Goal: Communication & Community: Share content

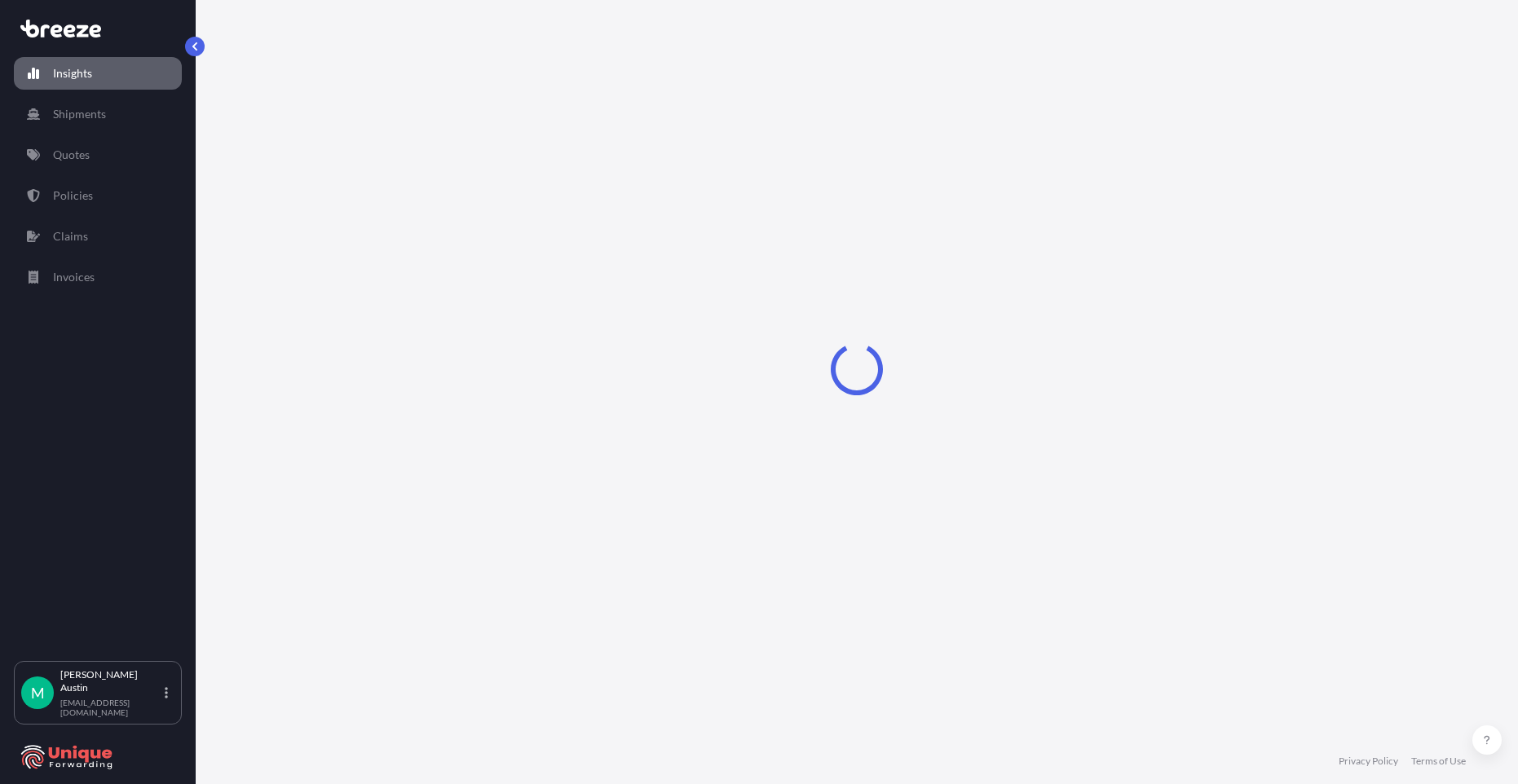
select select "2025"
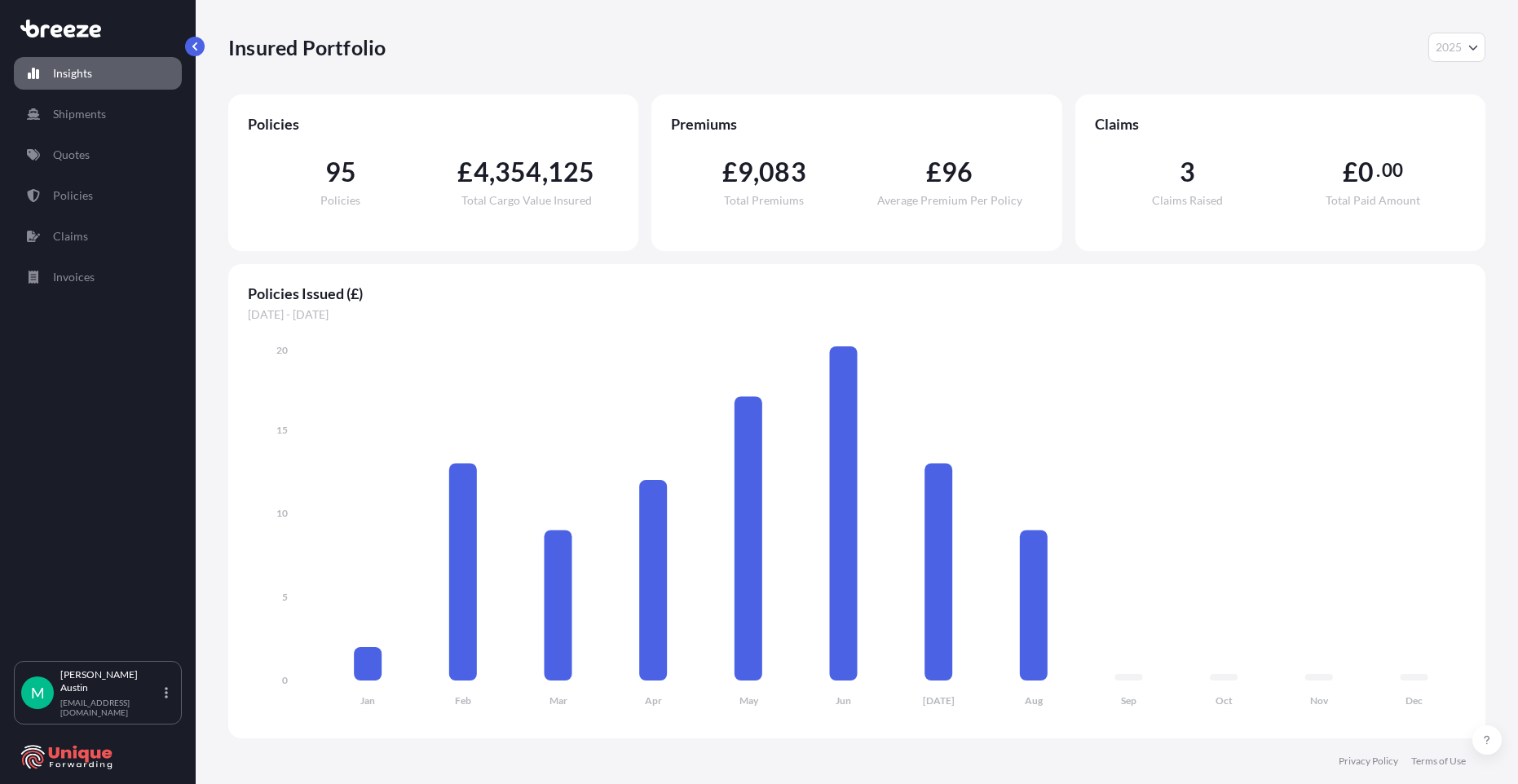
click at [1461, 38] on button "2025" at bounding box center [1457, 47] width 57 height 29
click at [1419, 37] on div "Insured Portfolio 2025 2025 2024 2023 2022" at bounding box center [857, 47] width 1257 height 29
click at [68, 156] on p "Quotes" at bounding box center [71, 154] width 37 height 16
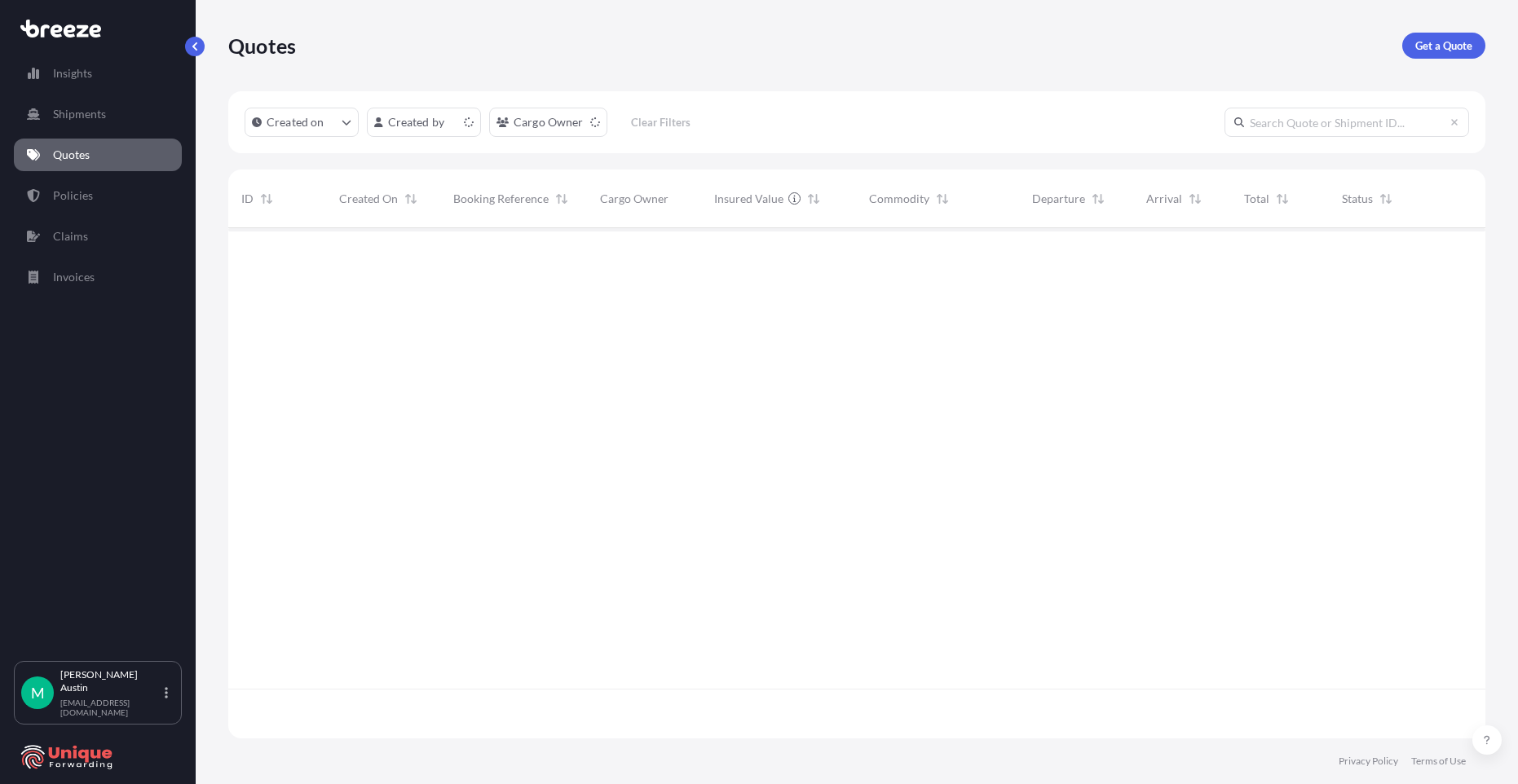
scroll to position [507, 1245]
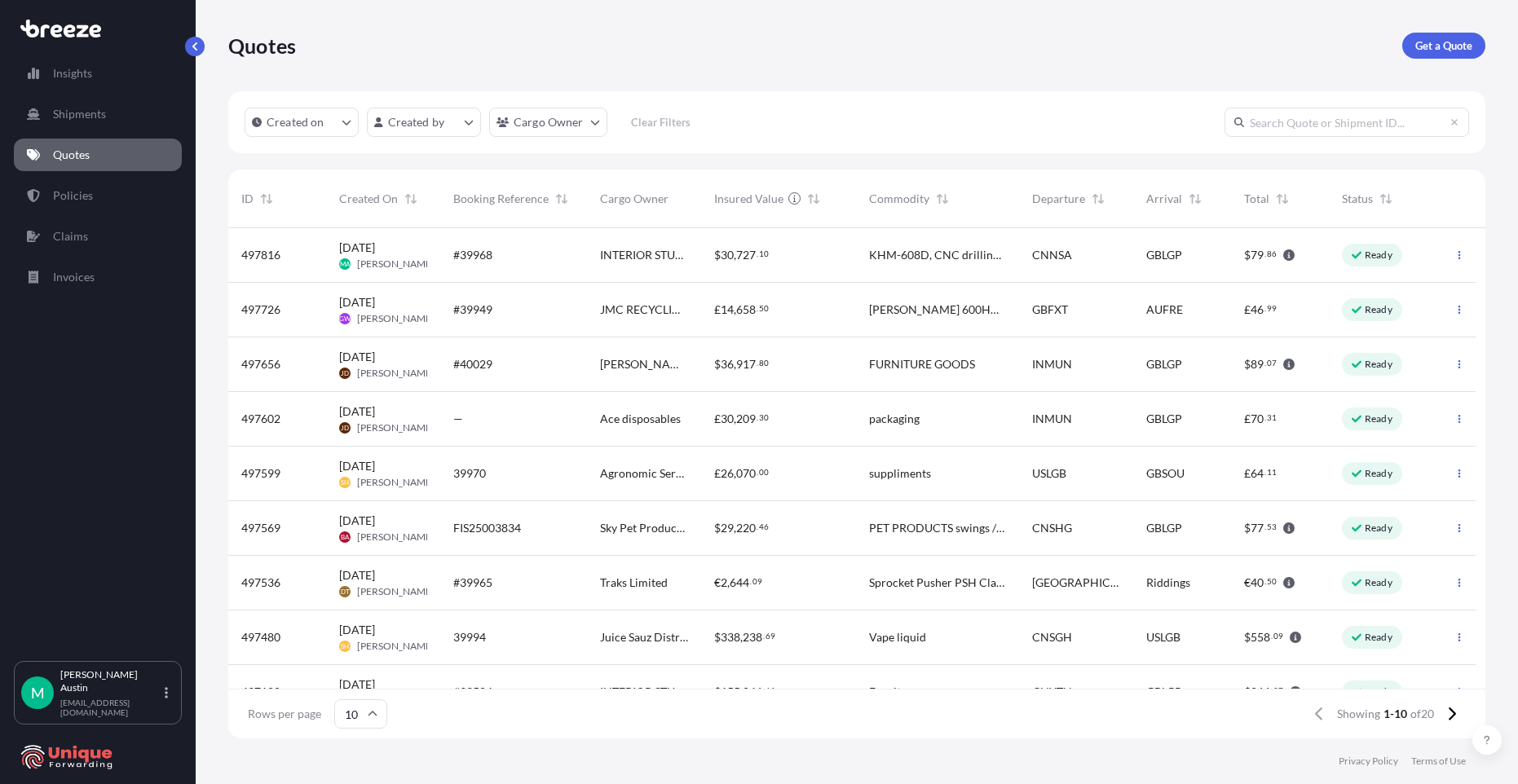
click at [504, 259] on div "#39968" at bounding box center [513, 255] width 121 height 16
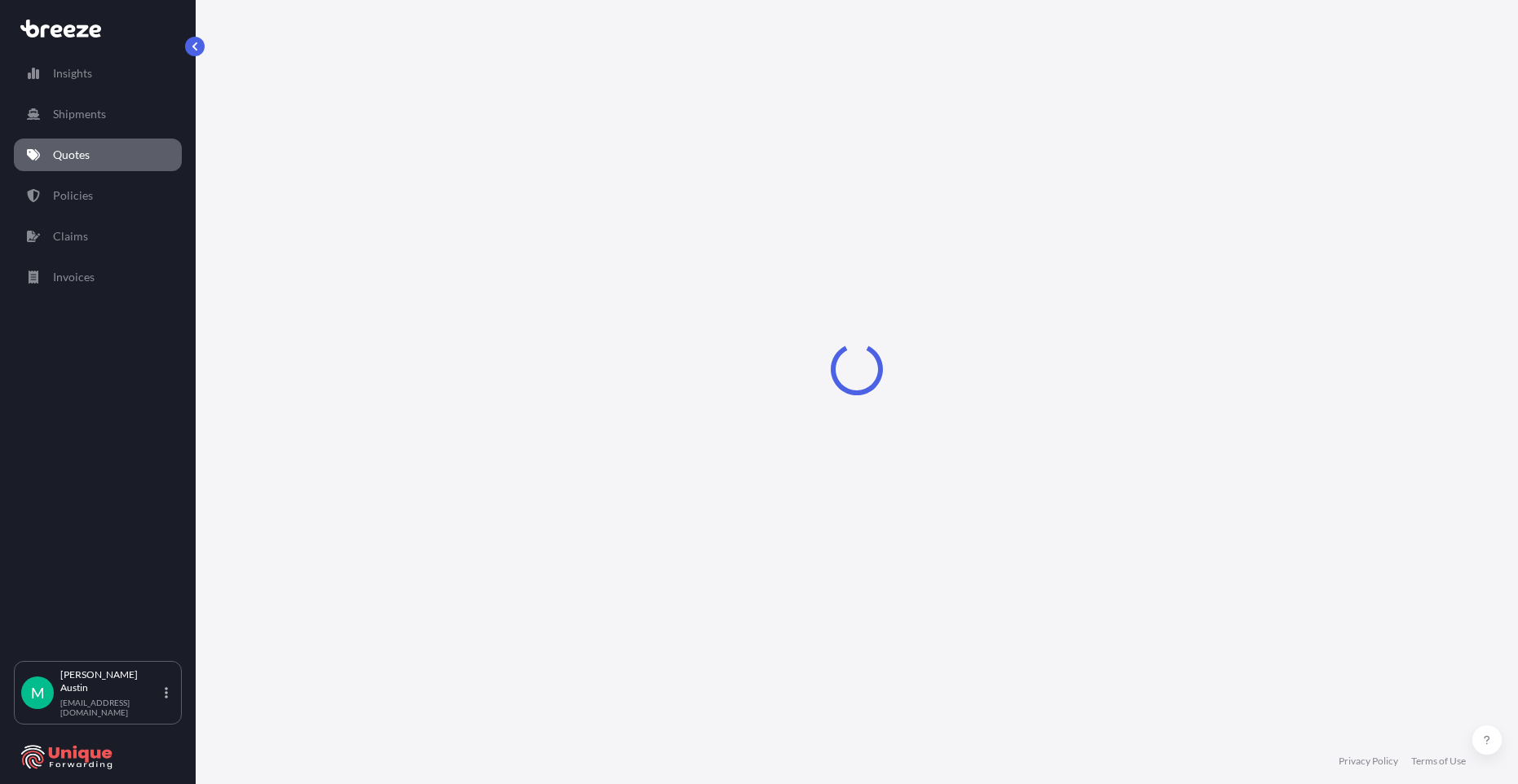
select select "Road"
select select "Sea"
select select "Road"
select select "2"
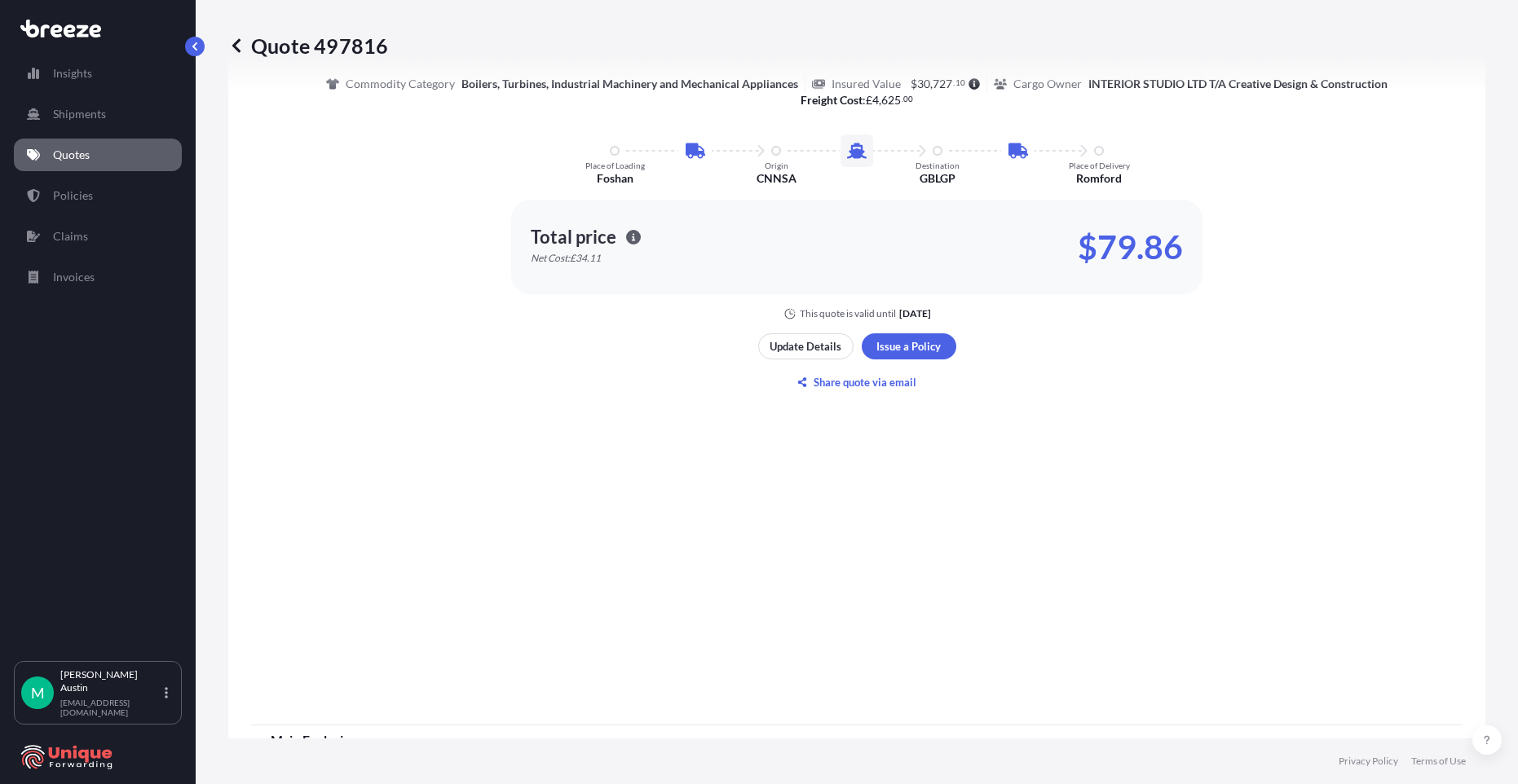
scroll to position [1059, 0]
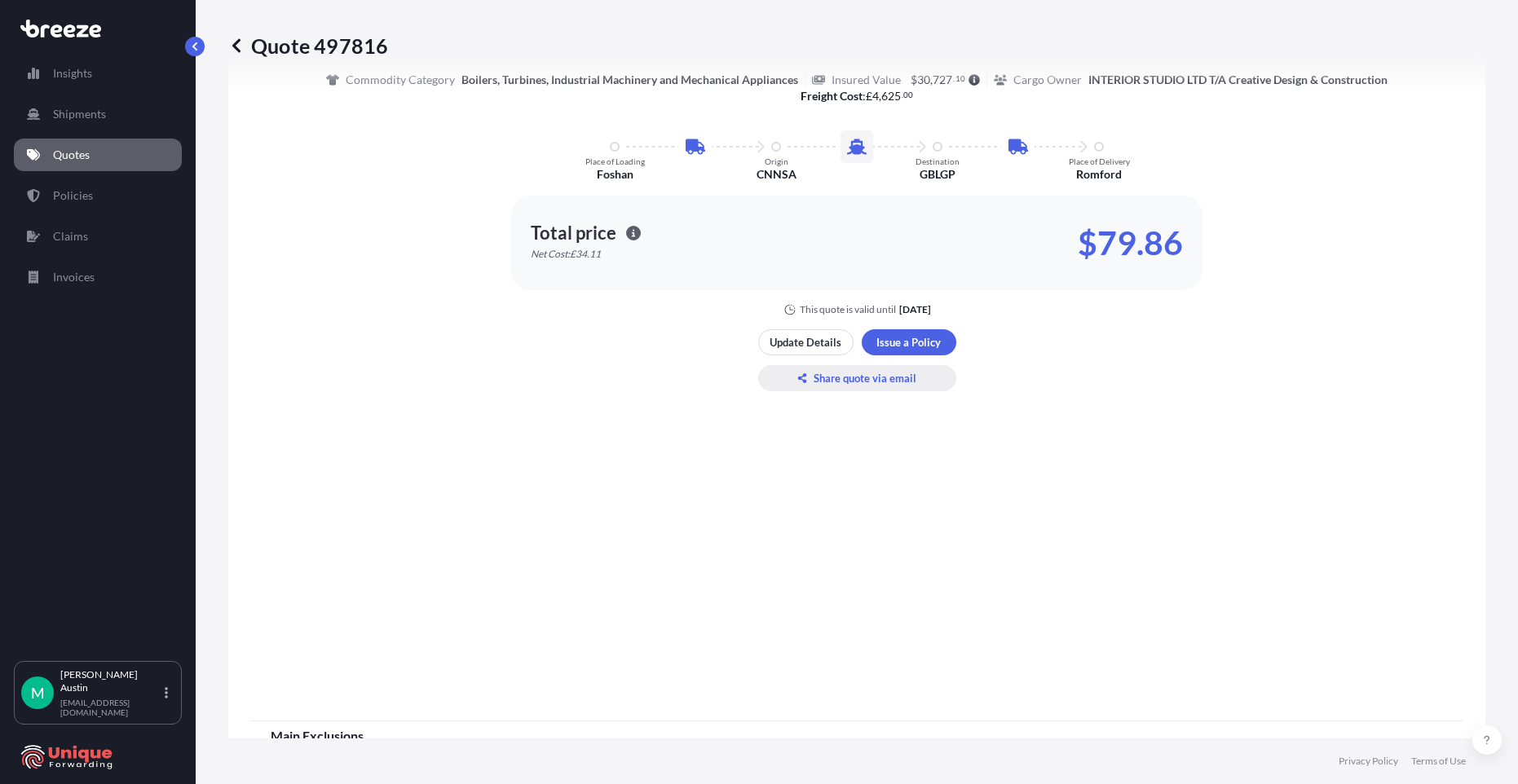
click at [856, 379] on p "Share quote via email" at bounding box center [864, 378] width 102 height 16
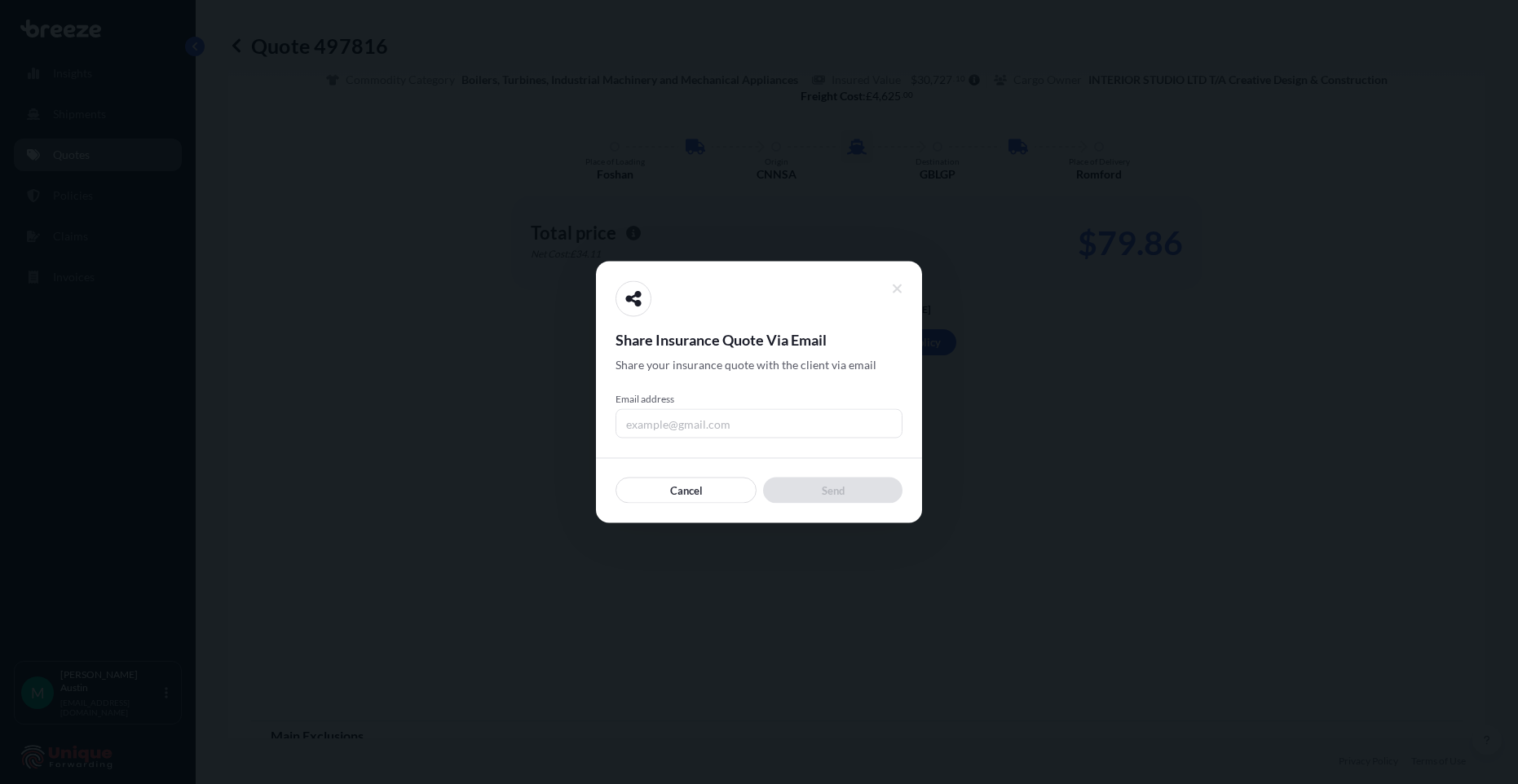
click at [717, 425] on input "Email address" at bounding box center [759, 423] width 287 height 29
type input "[PERSON_NAME][EMAIL_ADDRESS][DOMAIN_NAME]"
drag, startPoint x: 753, startPoint y: 420, endPoint x: 565, endPoint y: 417, distance: 188.0
click at [565, 760] on div "Share Insurance Quote Via Email Share your insurance quote with the client via …" at bounding box center [759, 784] width 1518 height 0
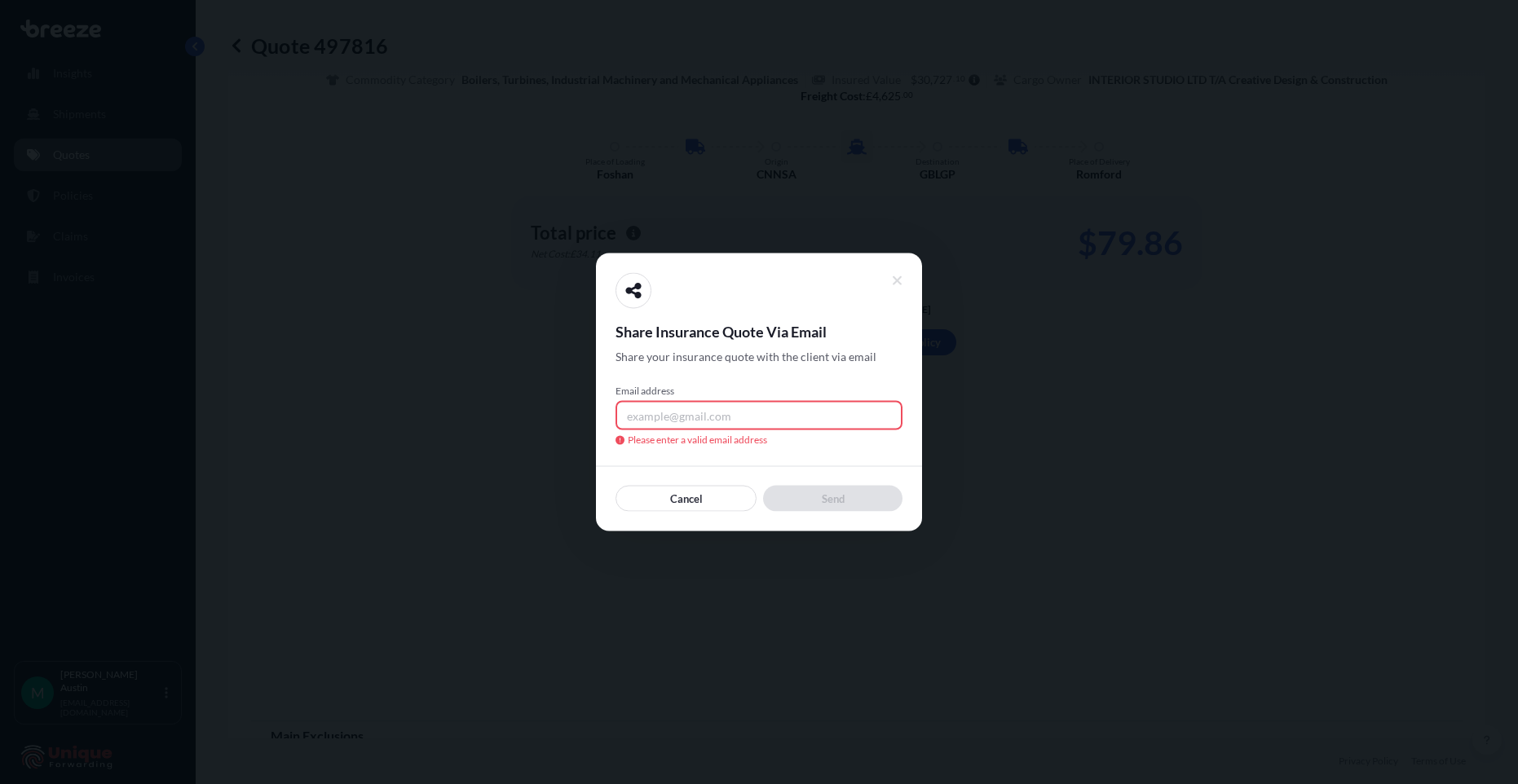
click at [706, 417] on input "Email address" at bounding box center [759, 416] width 287 height 29
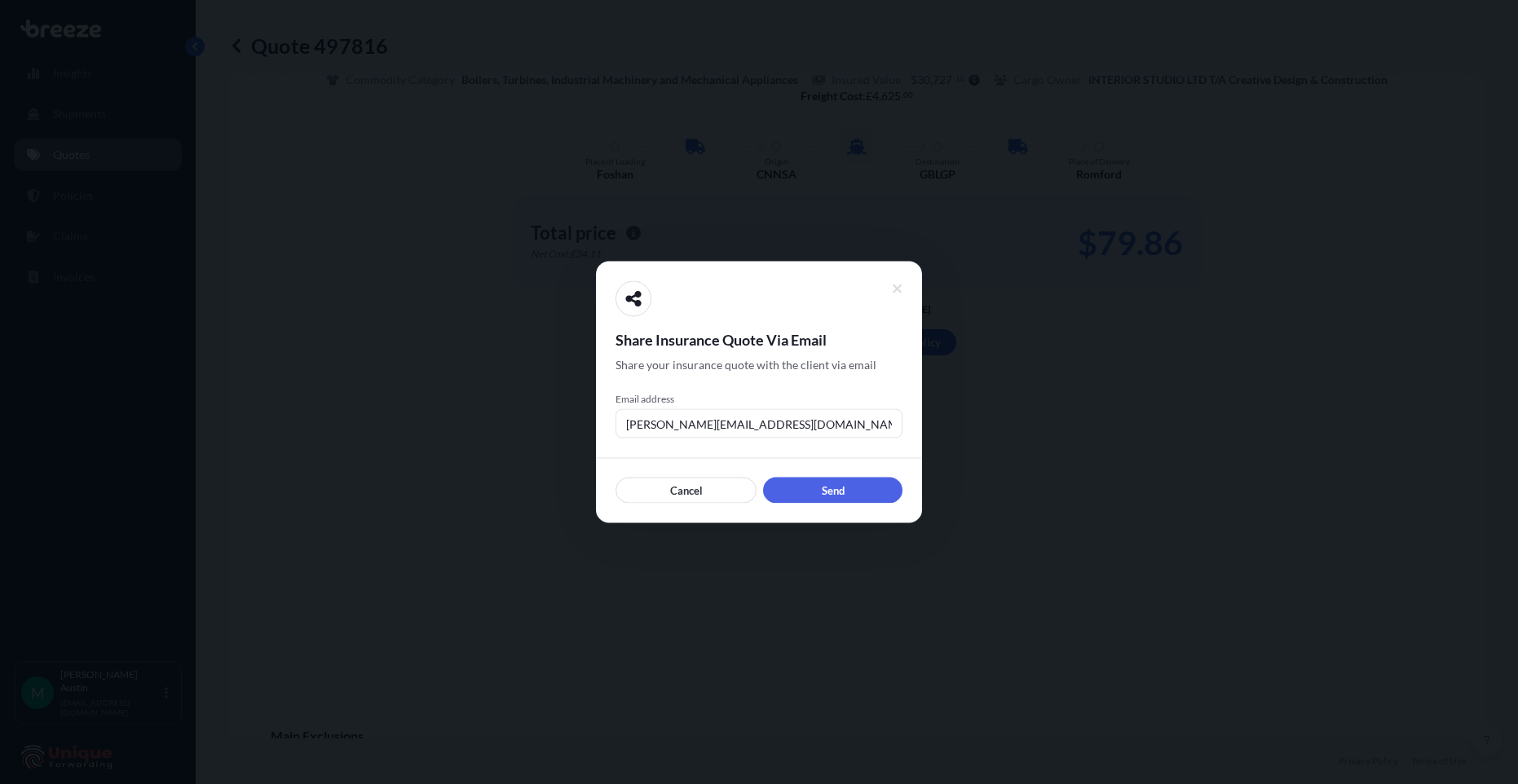
drag, startPoint x: 787, startPoint y: 425, endPoint x: 614, endPoint y: 431, distance: 173.1
click at [614, 431] on div "Share Insurance Quote Via Email Share your insurance quote with the client via …" at bounding box center [759, 392] width 326 height 262
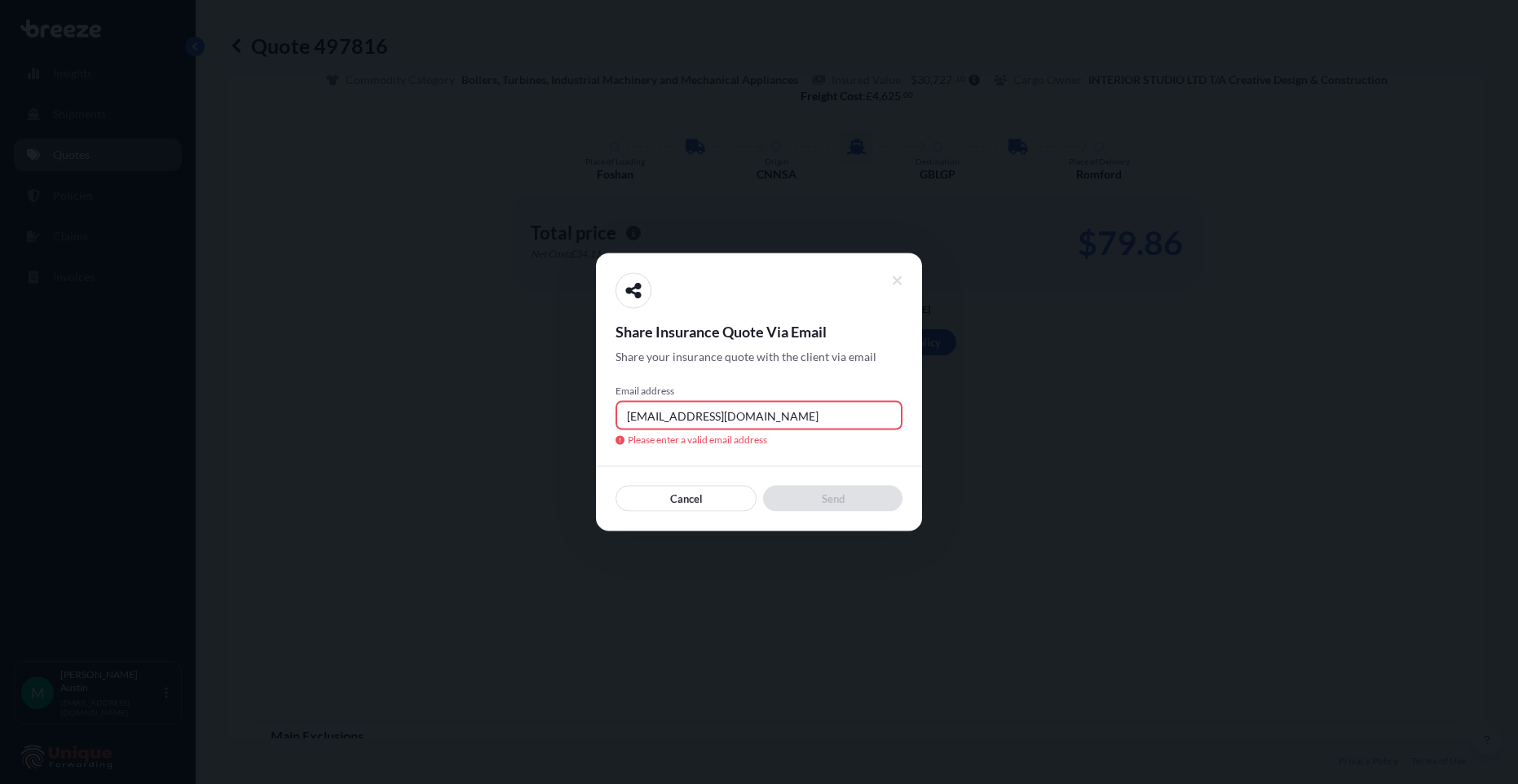
type input "[EMAIL_ADDRESS][DOMAIN_NAME]"
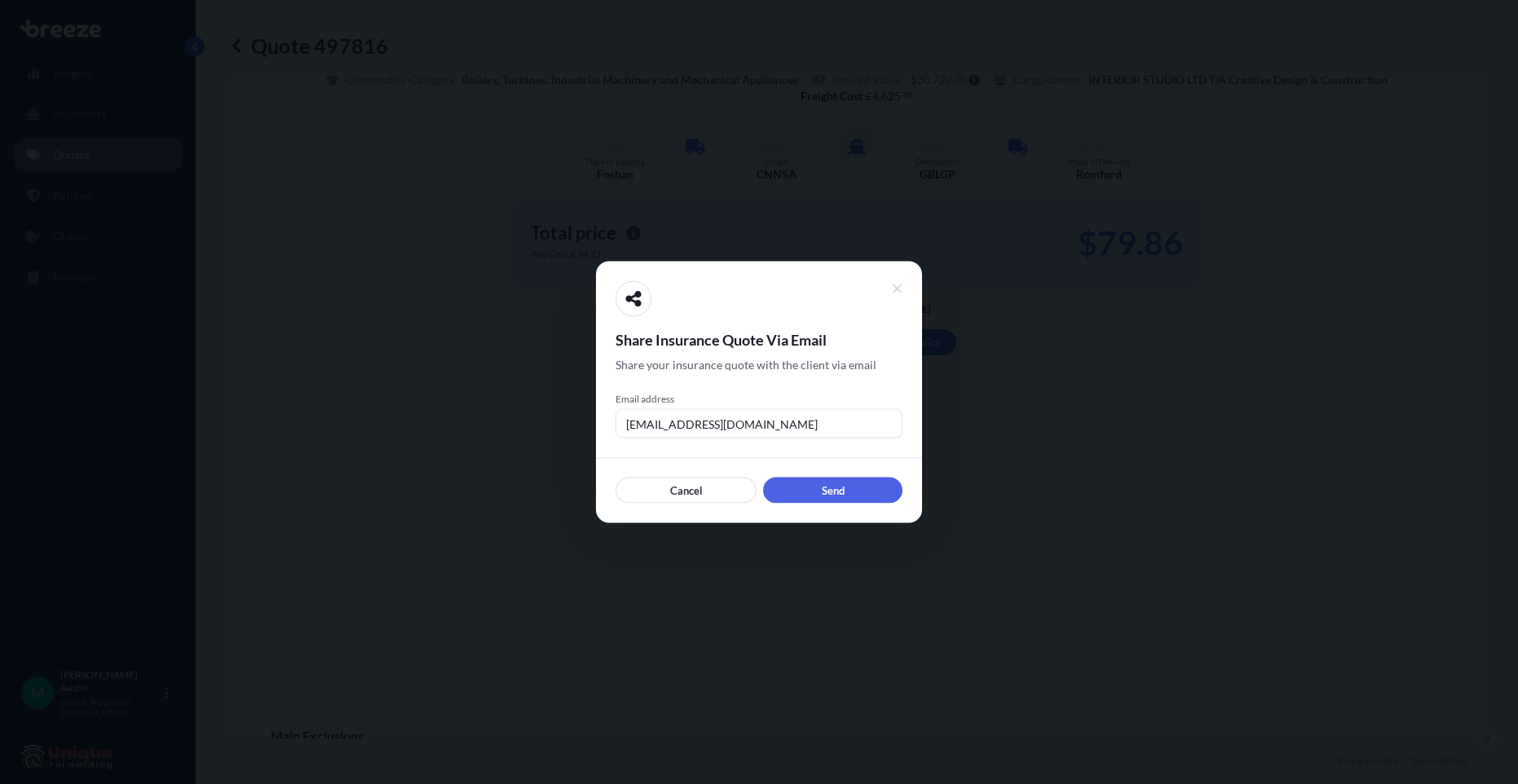
click at [604, 423] on div "Share Insurance Quote Via Email Share your insurance quote with the client via …" at bounding box center [759, 392] width 326 height 262
